Goal: Task Accomplishment & Management: Use online tool/utility

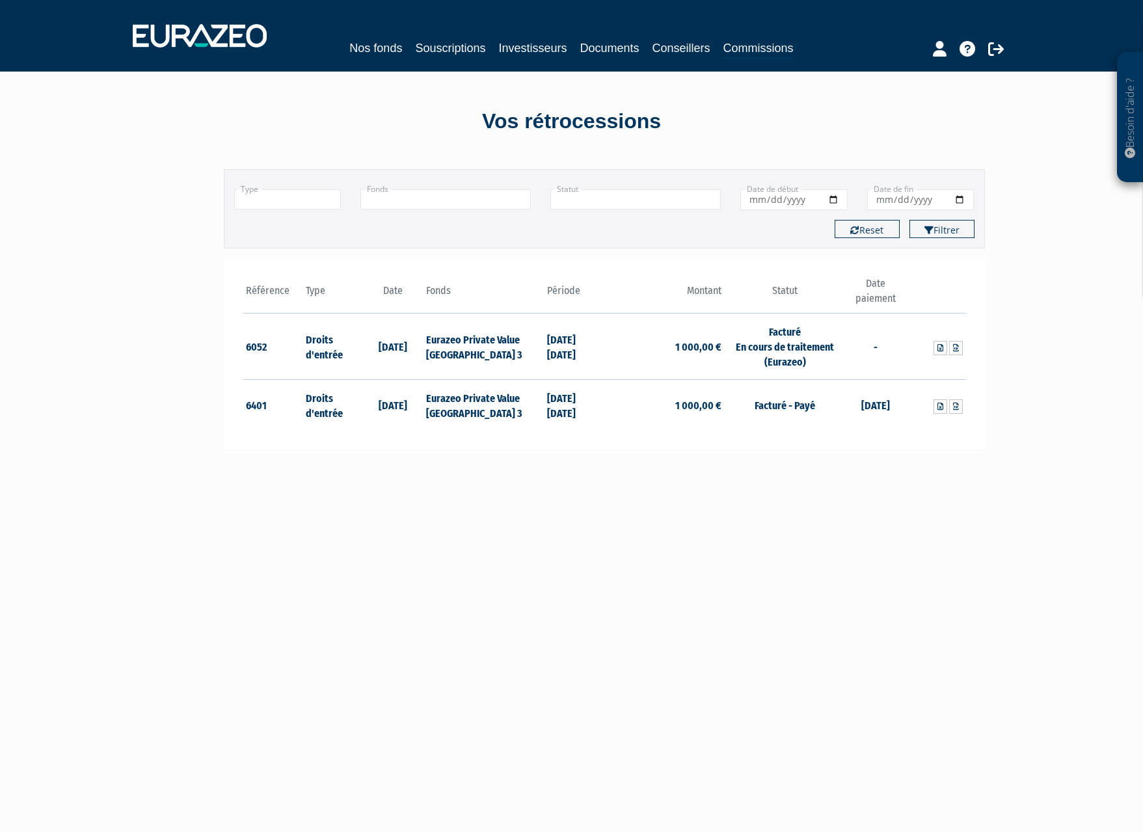
scroll to position [55, 0]
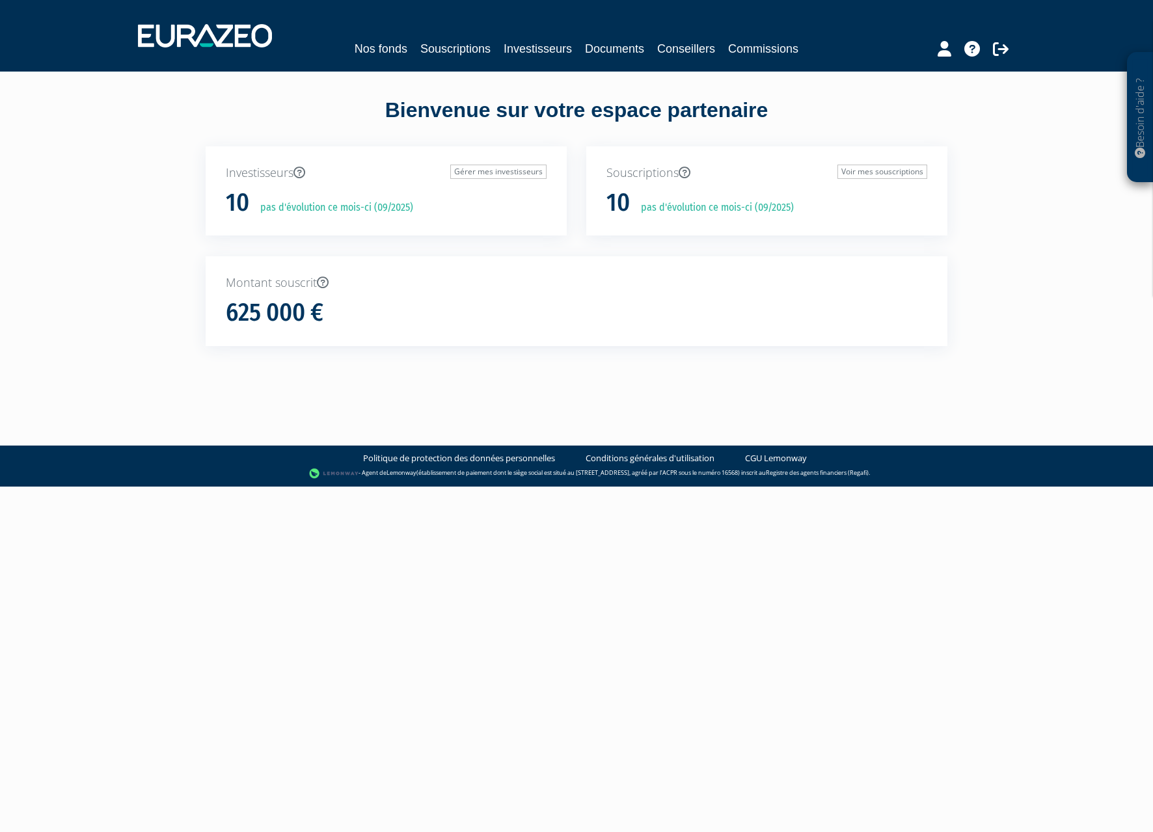
click at [445, 65] on nav "Nos fonds Souscriptions Investisseurs Documents Conseillers Commissions" at bounding box center [576, 36] width 1153 height 72
click at [459, 51] on link "Souscriptions" at bounding box center [455, 49] width 70 height 18
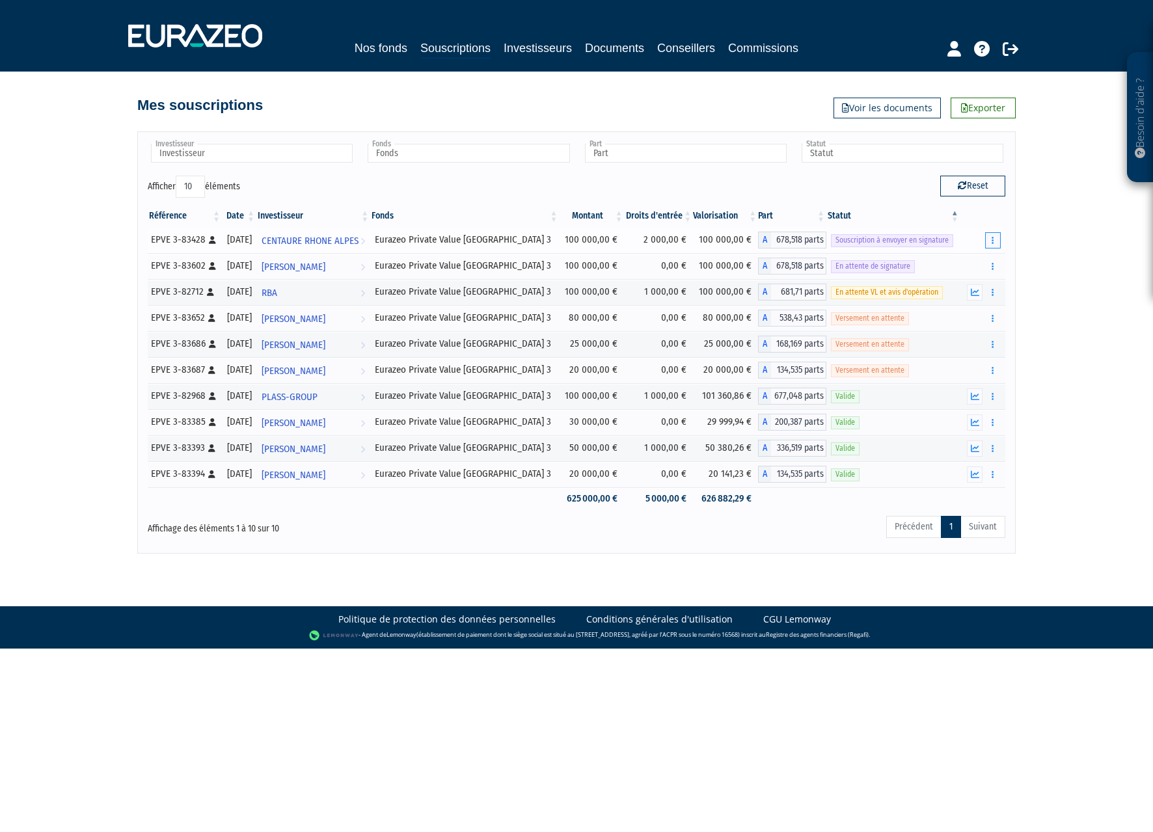
click at [995, 244] on button "button" at bounding box center [993, 240] width 16 height 16
click at [955, 267] on link "Envoyer à signer" at bounding box center [959, 263] width 74 height 21
